Goal: Transaction & Acquisition: Purchase product/service

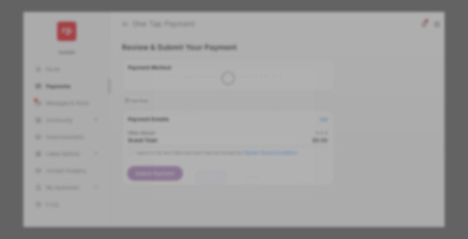
click at [222, 107] on div "Other Amount" at bounding box center [222, 112] width 108 height 11
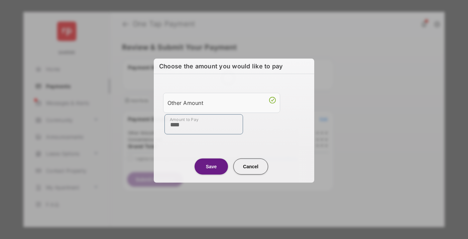
type input "****"
click at [211, 166] on button "Save" at bounding box center [211, 166] width 33 height 16
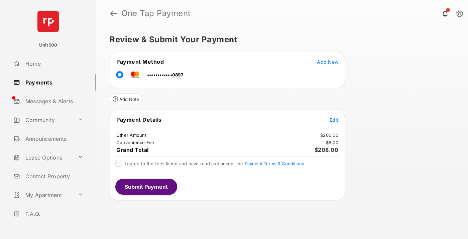
click at [334, 119] on span "Edit" at bounding box center [334, 120] width 9 height 6
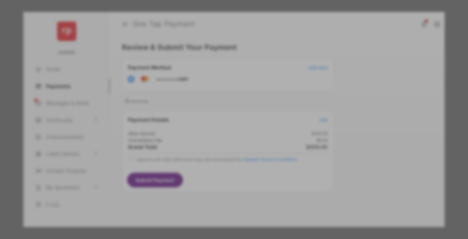
click at [211, 177] on button "Save" at bounding box center [211, 177] width 33 height 16
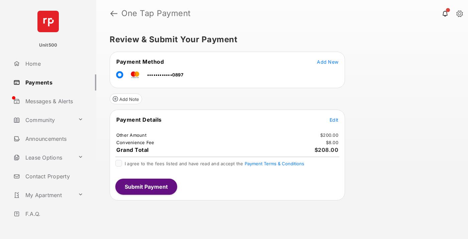
click at [146, 186] on button "Submit Payment" at bounding box center [146, 186] width 62 height 16
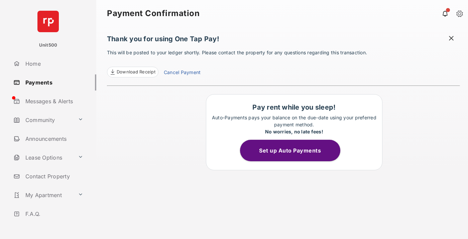
click at [452, 39] on span at bounding box center [451, 39] width 7 height 8
